Goal: Ask a question

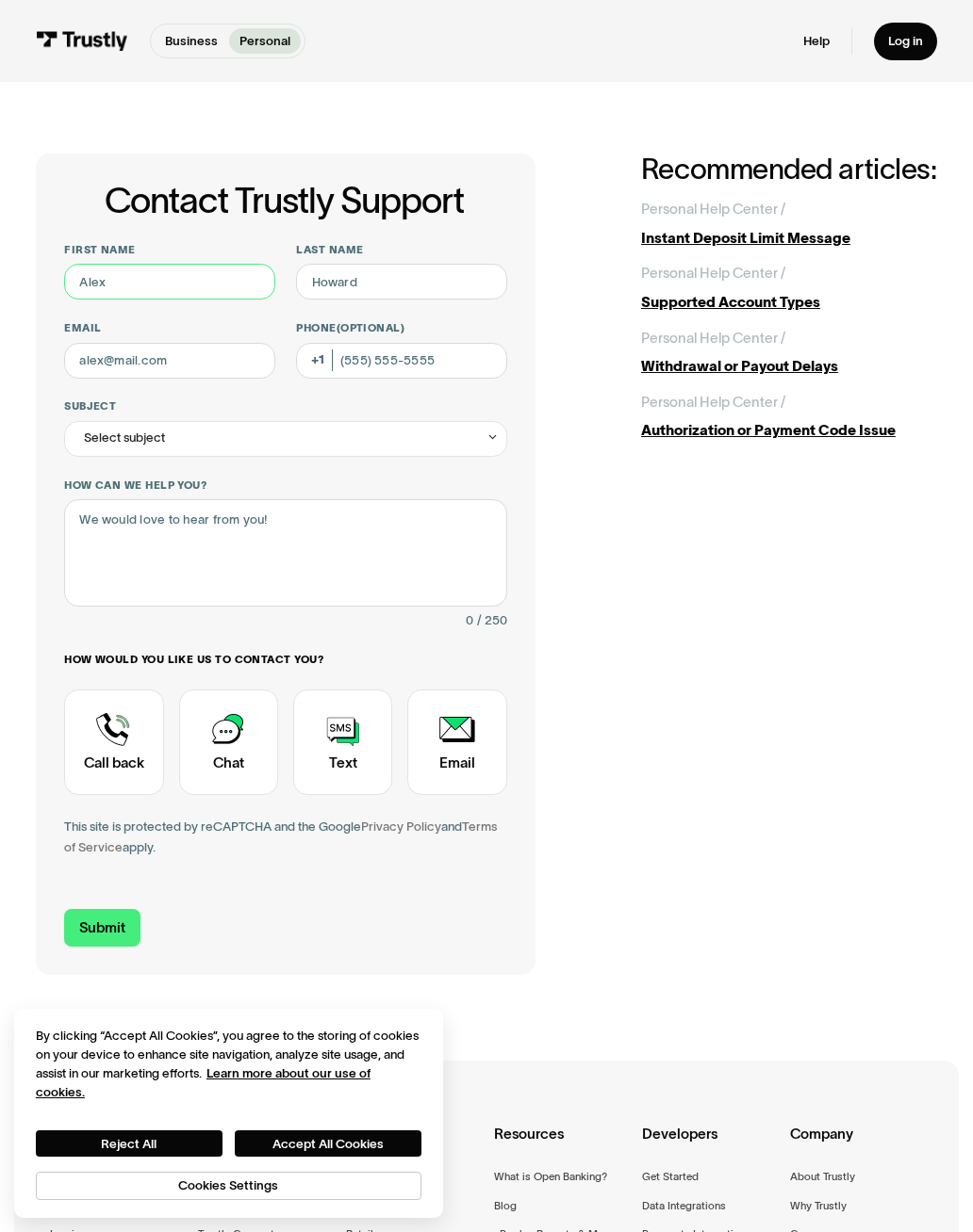
click at [271, 282] on input "First name" at bounding box center [169, 282] width 210 height 36
type input "[PERSON_NAME]"
click at [453, 293] on input "Last name" at bounding box center [401, 282] width 210 height 36
type input "[PERSON_NAME]"
click at [98, 369] on input "Email" at bounding box center [169, 361] width 210 height 36
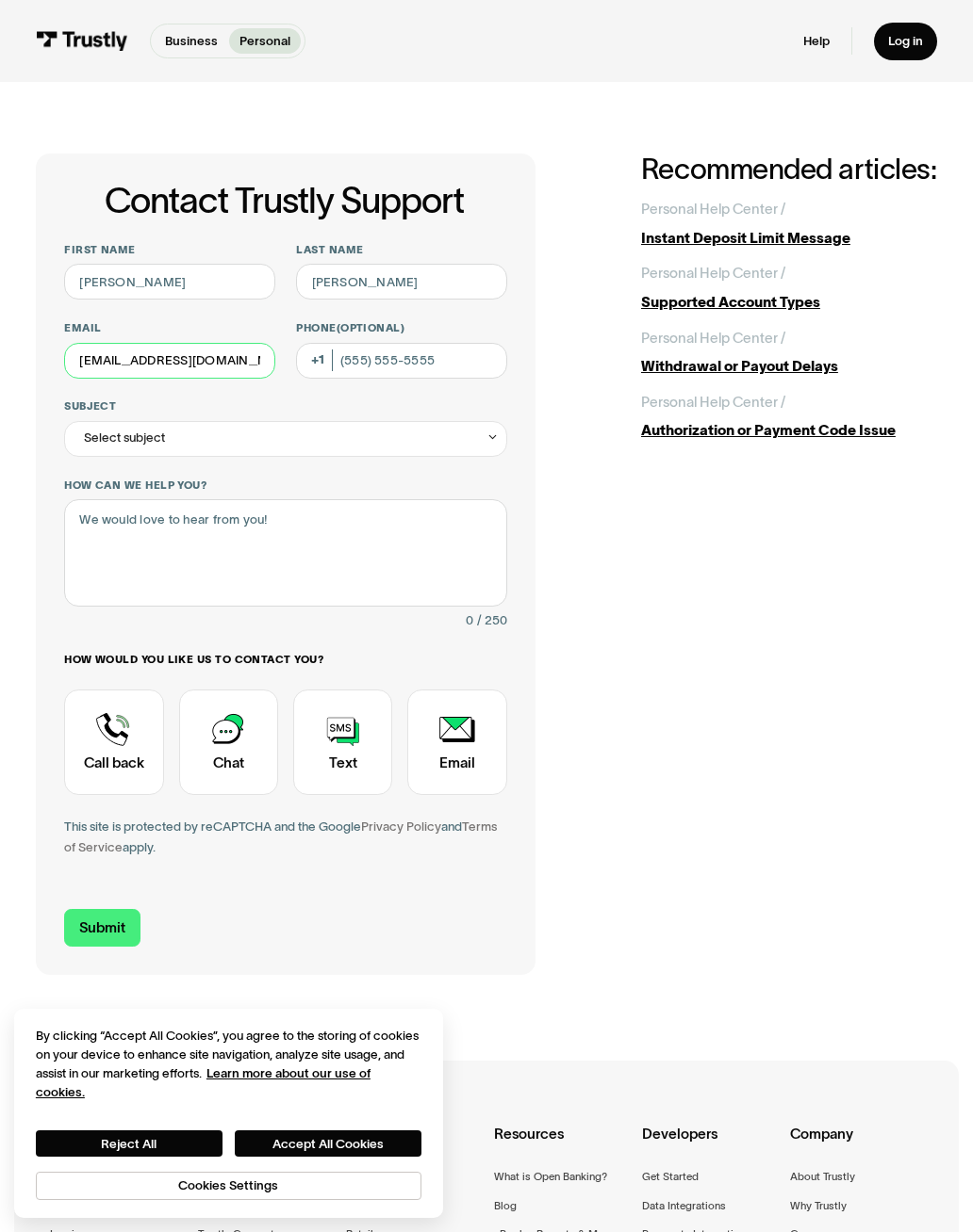
type input "[EMAIL_ADDRESS][DOMAIN_NAME]"
click at [486, 363] on input "Phone (Optional)" at bounding box center [401, 361] width 210 height 36
type input "[PHONE_NUMBER]"
click at [135, 451] on div "Select subject" at bounding box center [285, 440] width 443 height 36
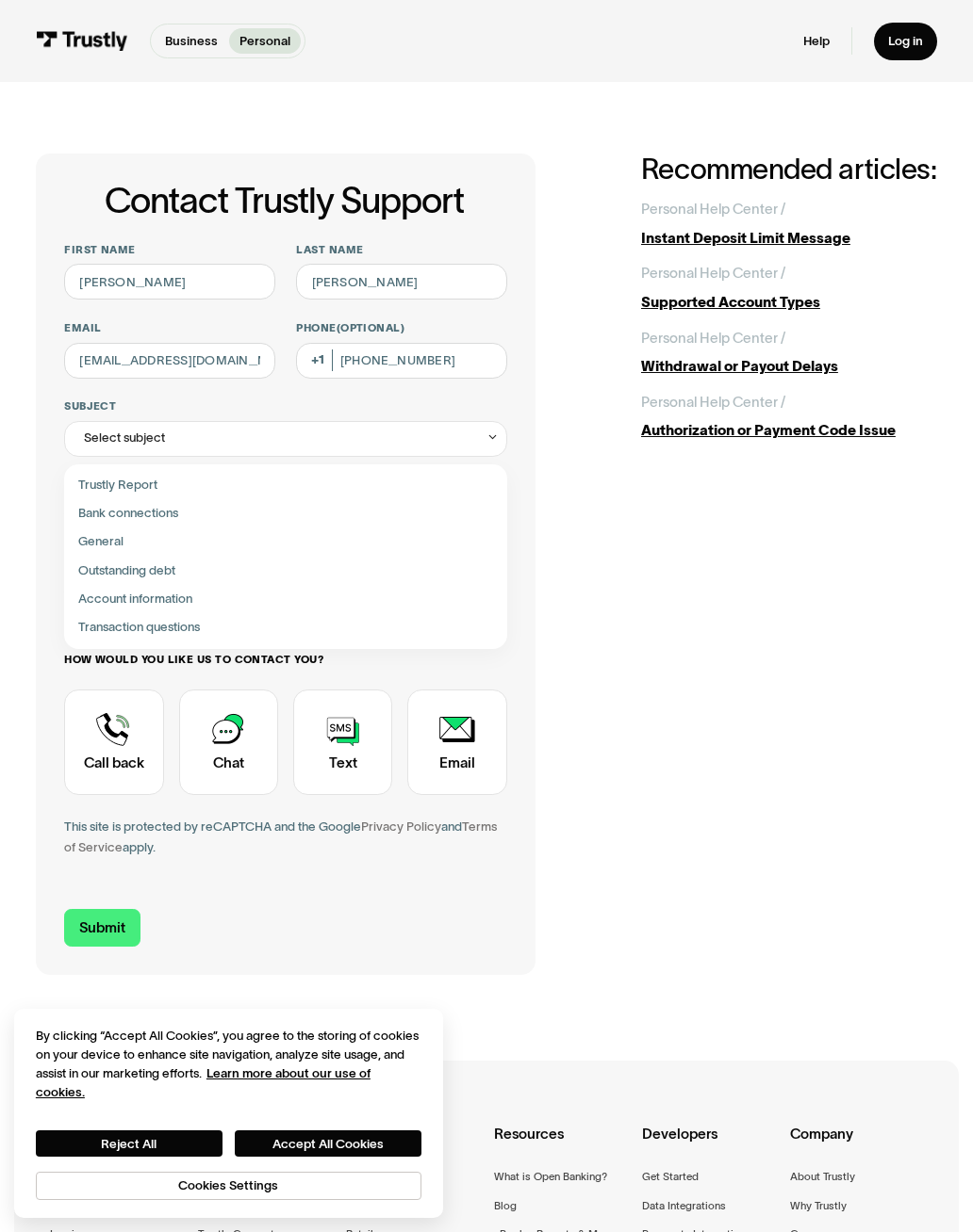
click at [121, 614] on div "Contact Trustly Support" at bounding box center [286, 628] width 429 height 29
type input "**********"
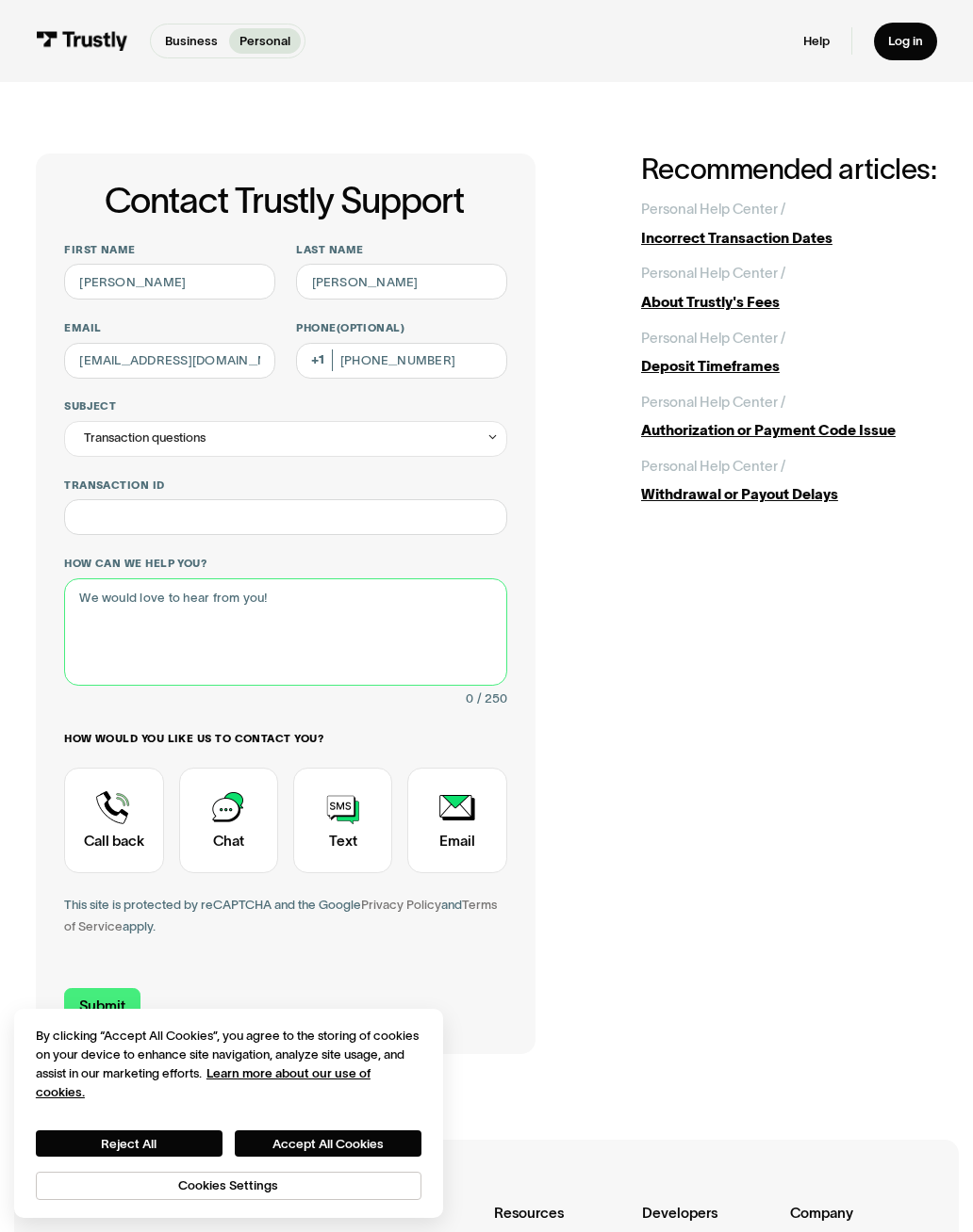
click at [130, 595] on textarea "How can we help you?" at bounding box center [285, 632] width 443 height 108
click at [655, 729] on div "**********" at bounding box center [486, 604] width 901 height 901
